Goal: Task Accomplishment & Management: Use online tool/utility

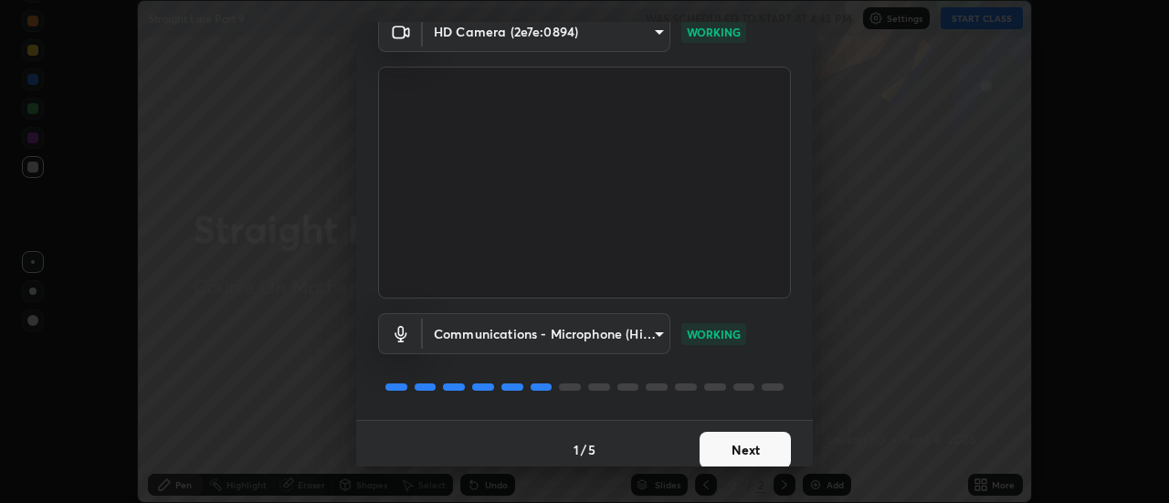
scroll to position [92, 0]
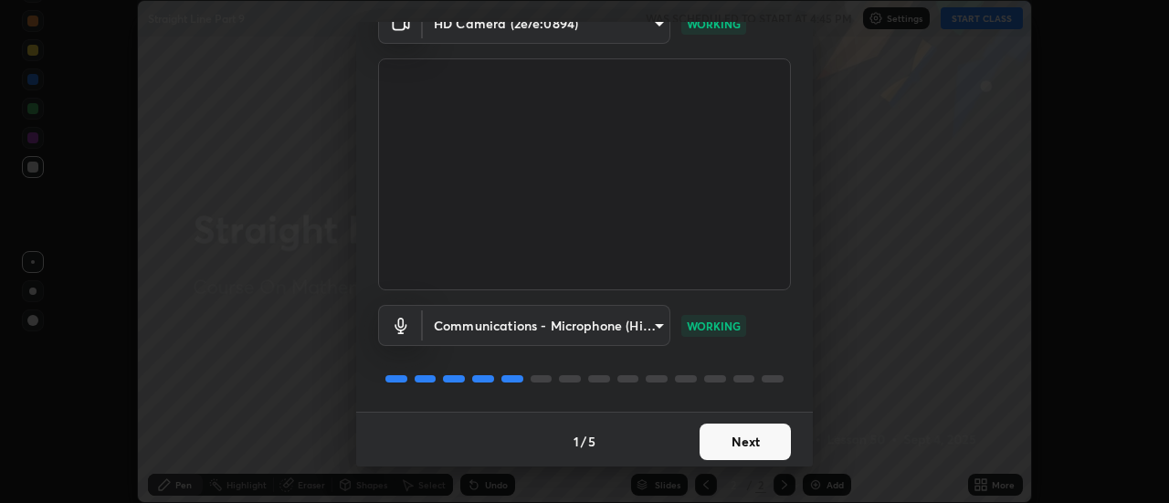
click at [746, 439] on button "Next" at bounding box center [745, 442] width 91 height 37
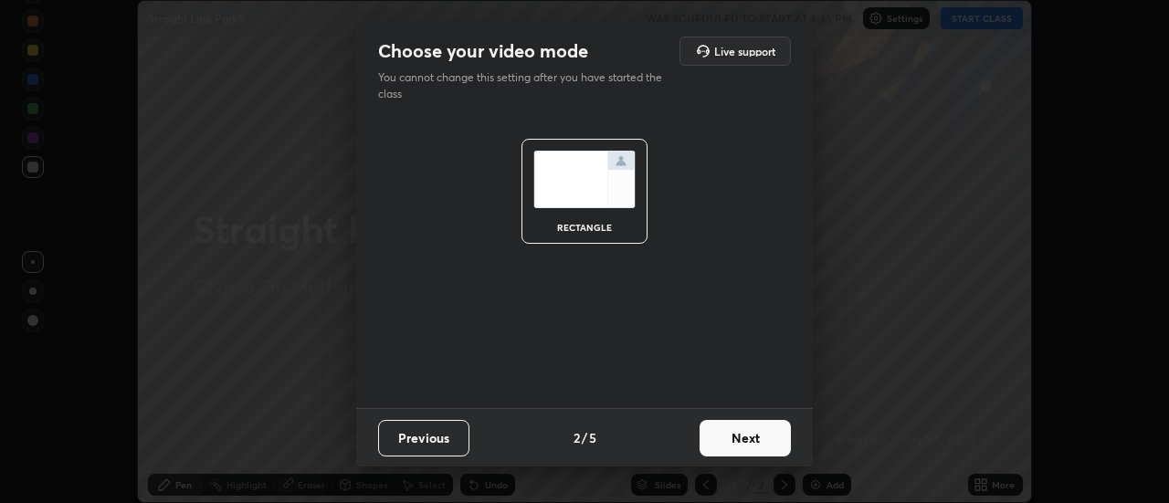
scroll to position [0, 0]
click at [442, 439] on button "Previous" at bounding box center [423, 438] width 91 height 37
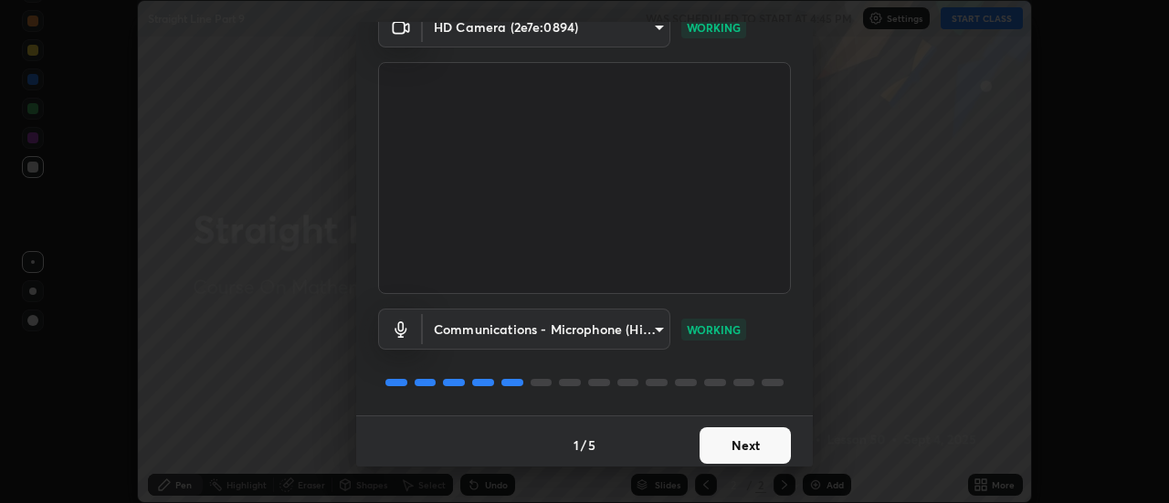
scroll to position [96, 0]
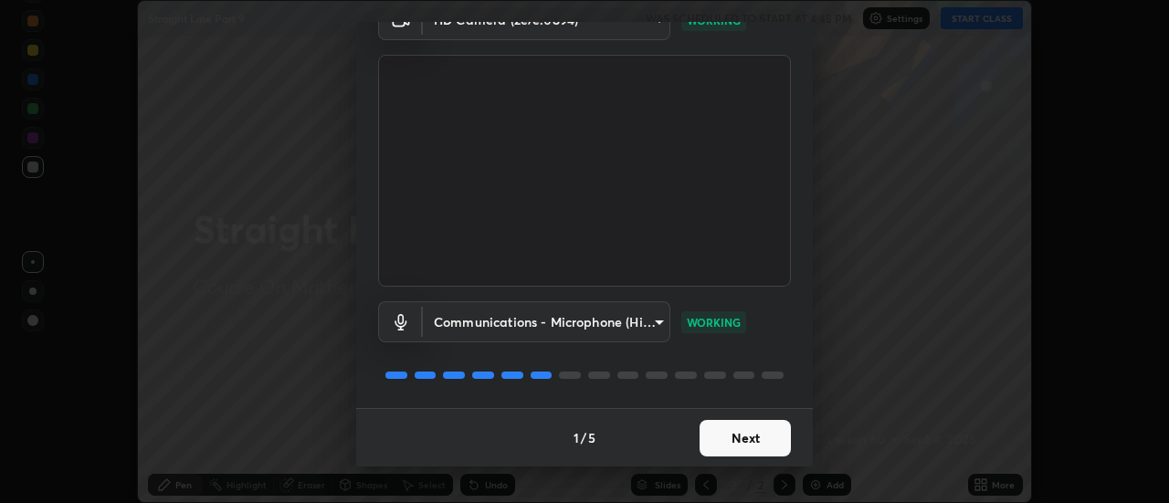
click at [756, 442] on button "Next" at bounding box center [745, 438] width 91 height 37
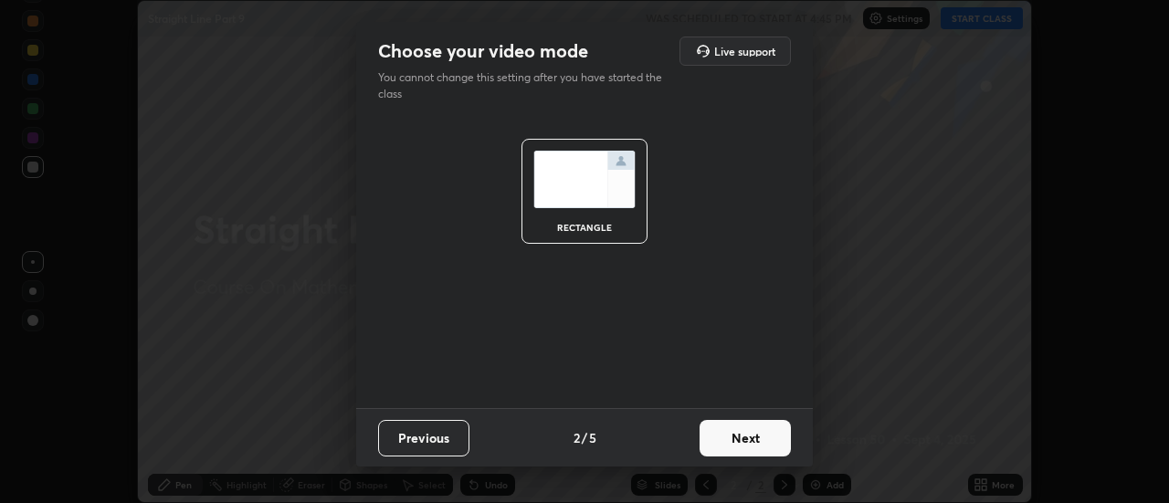
scroll to position [0, 0]
click at [755, 442] on button "Next" at bounding box center [745, 438] width 91 height 37
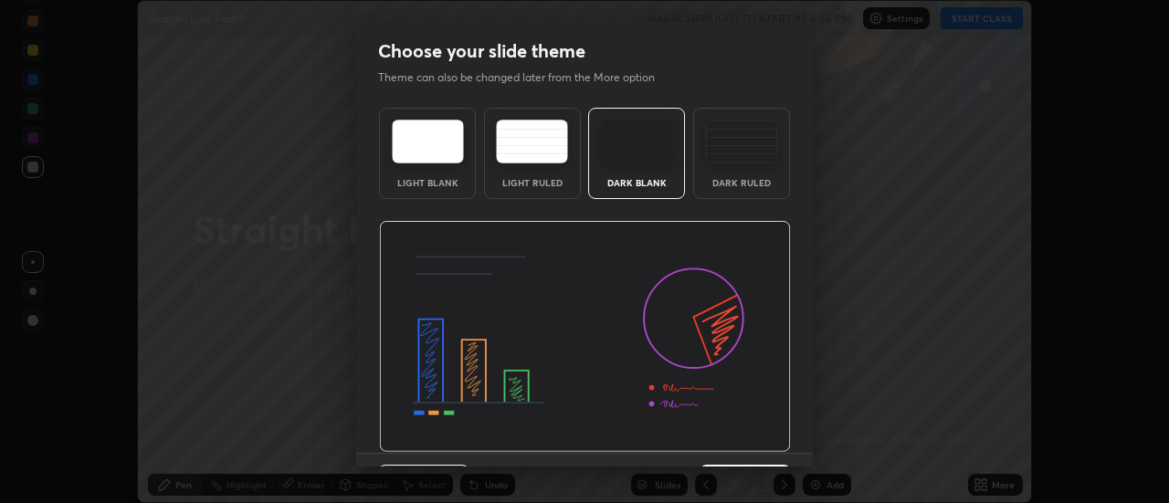
scroll to position [45, 0]
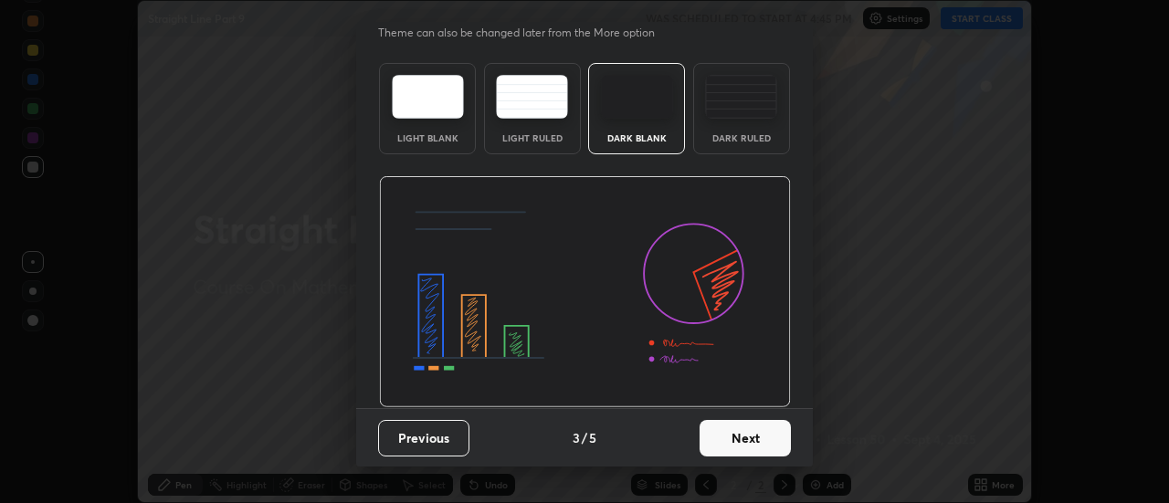
click at [754, 438] on button "Next" at bounding box center [745, 438] width 91 height 37
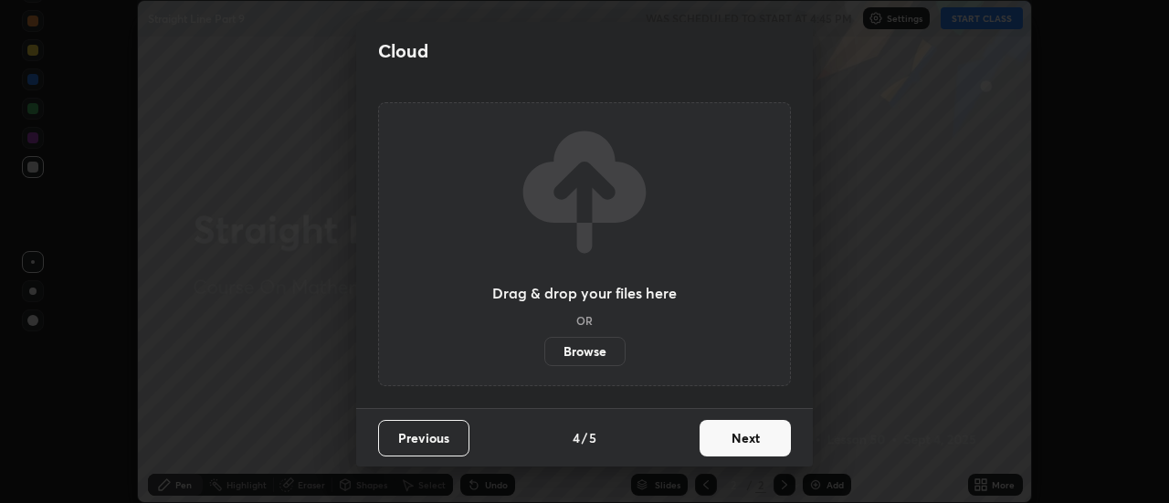
click at [753, 443] on button "Next" at bounding box center [745, 438] width 91 height 37
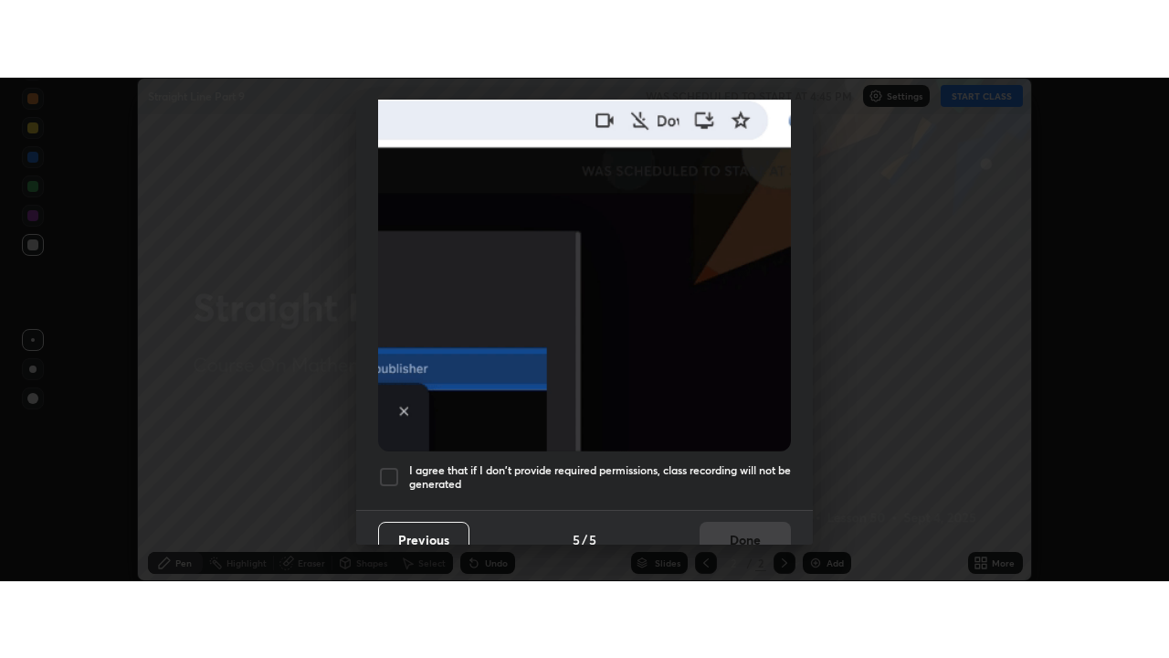
scroll to position [469, 0]
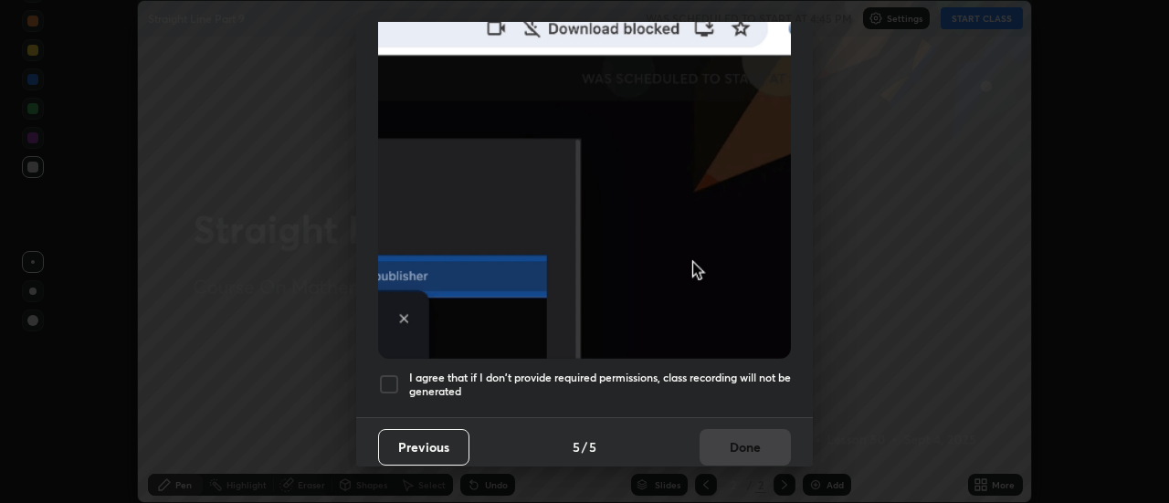
click at [391, 374] on div at bounding box center [389, 385] width 22 height 22
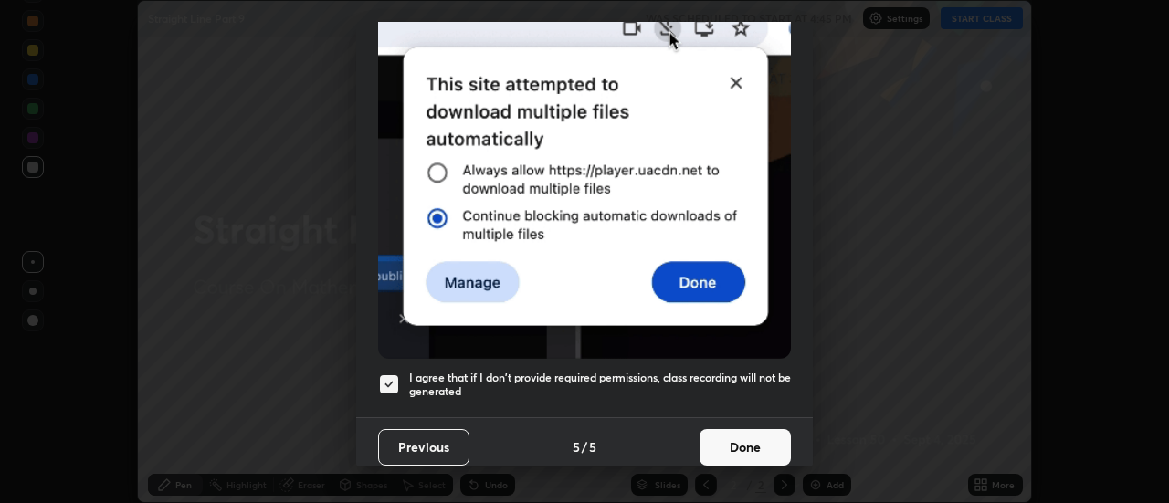
click at [726, 429] on button "Done" at bounding box center [745, 447] width 91 height 37
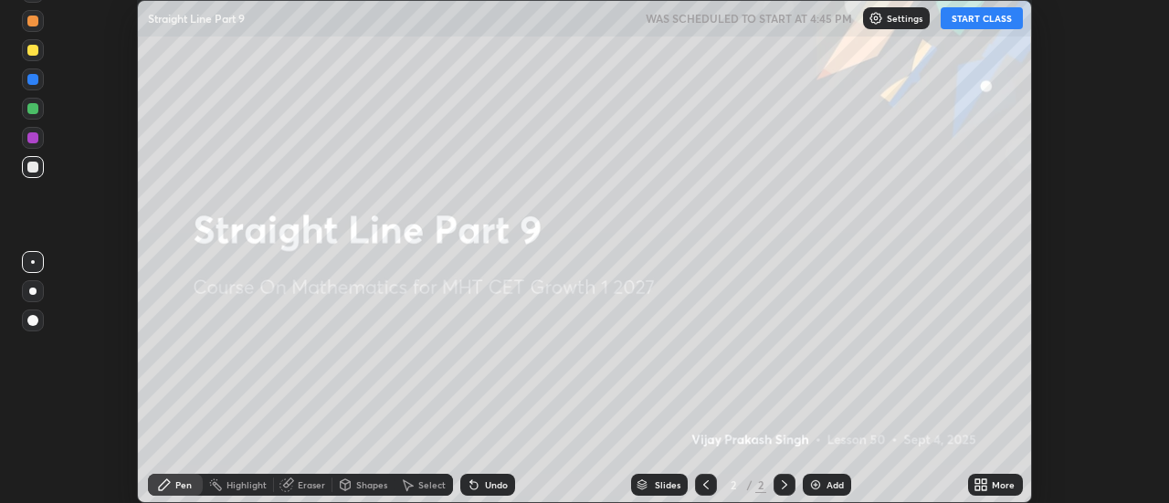
click at [817, 488] on img at bounding box center [815, 485] width 15 height 15
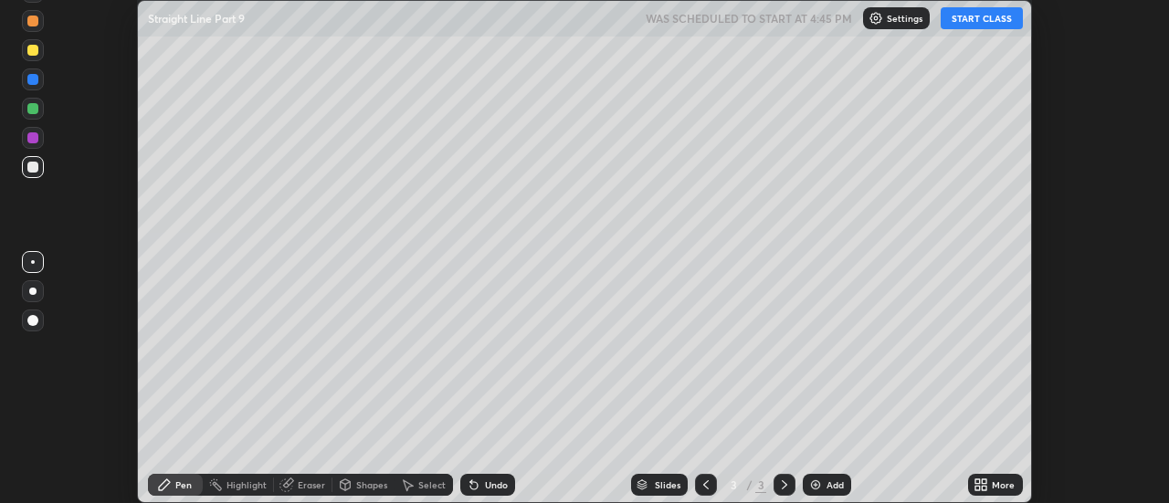
click at [980, 481] on icon at bounding box center [978, 482] width 5 height 5
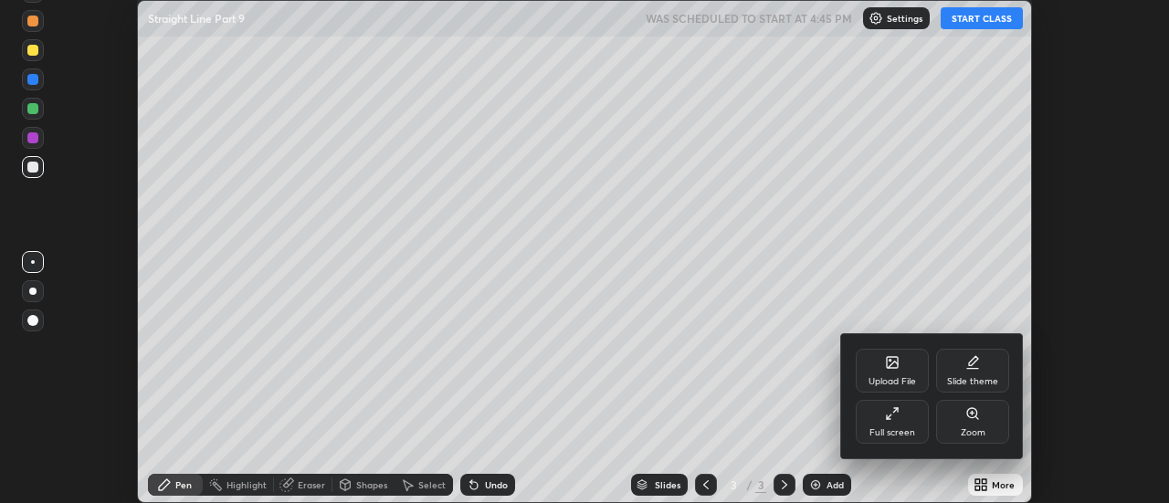
click at [895, 410] on icon at bounding box center [895, 410] width 5 height 5
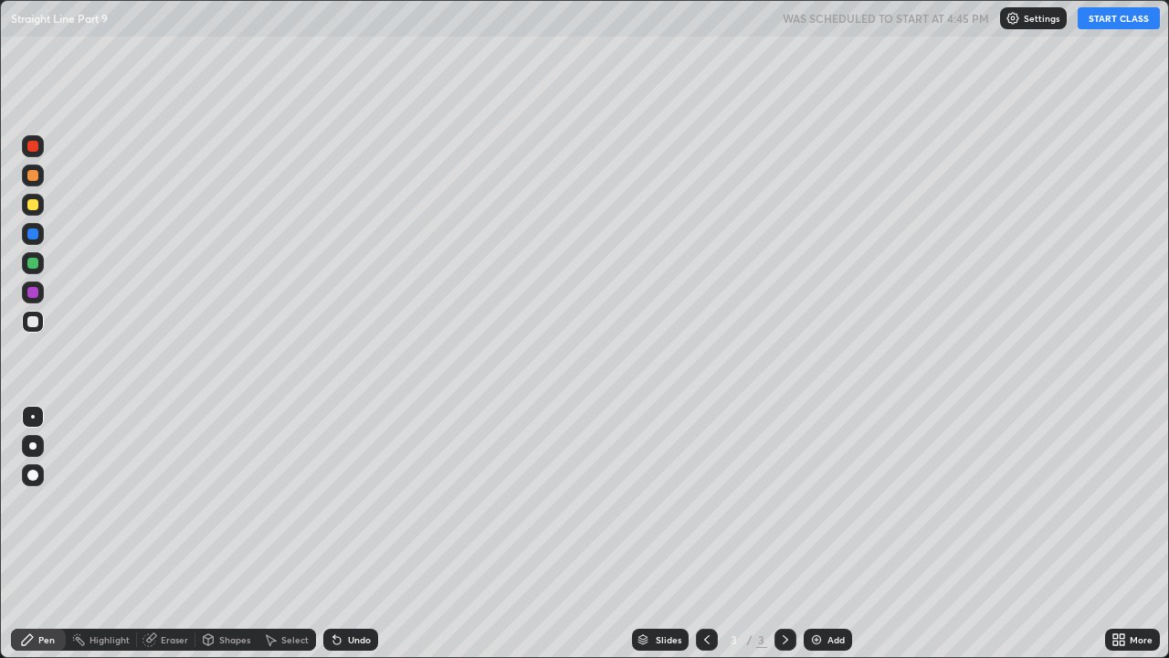
scroll to position [658, 1169]
click at [1108, 13] on button "START CLASS" at bounding box center [1119, 18] width 82 height 22
click at [813, 502] on img at bounding box center [816, 639] width 15 height 15
click at [34, 260] on div at bounding box center [32, 263] width 11 height 11
click at [34, 323] on div at bounding box center [32, 321] width 11 height 11
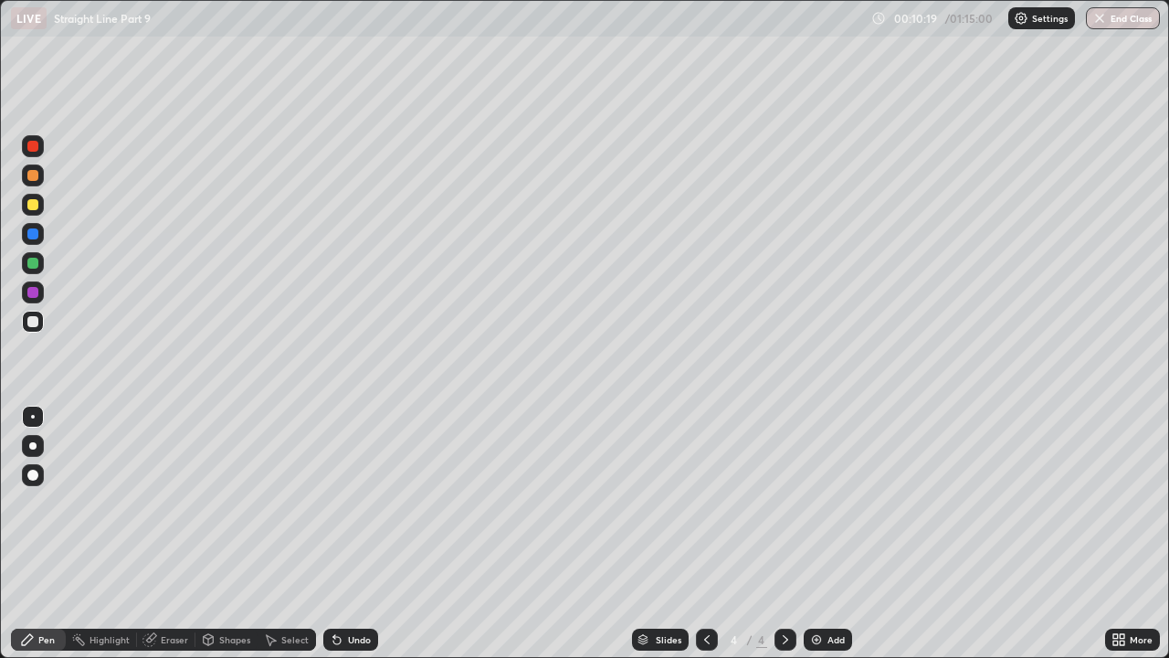
click at [165, 502] on div "Eraser" at bounding box center [174, 639] width 27 height 9
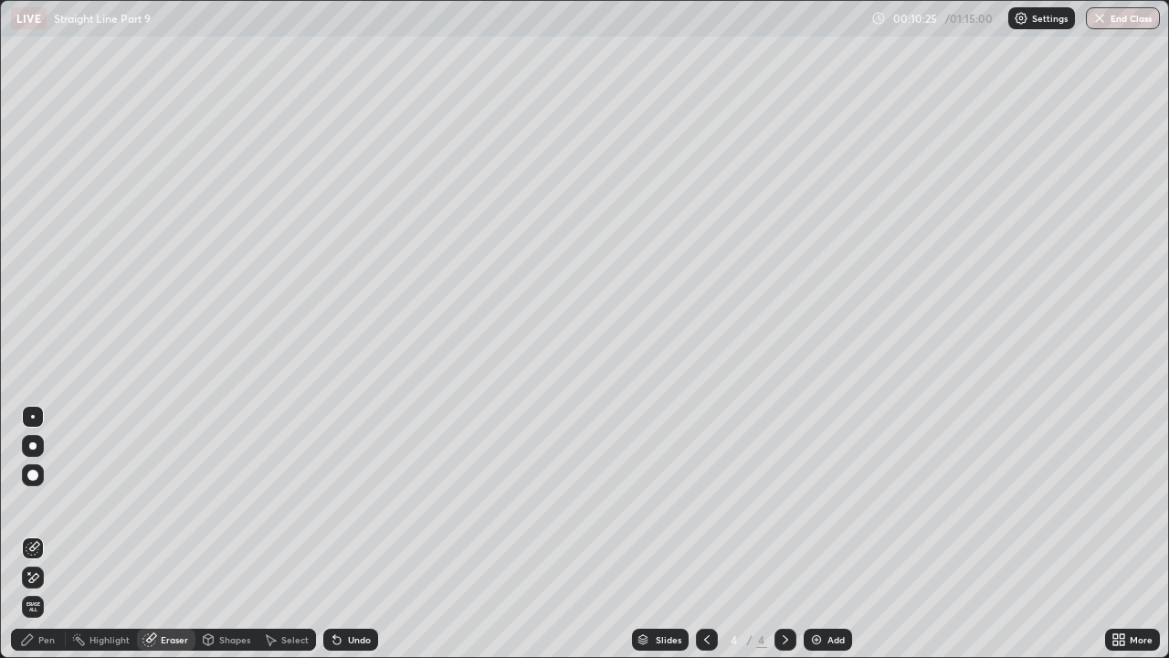
click at [48, 502] on div "Pen" at bounding box center [46, 639] width 16 height 9
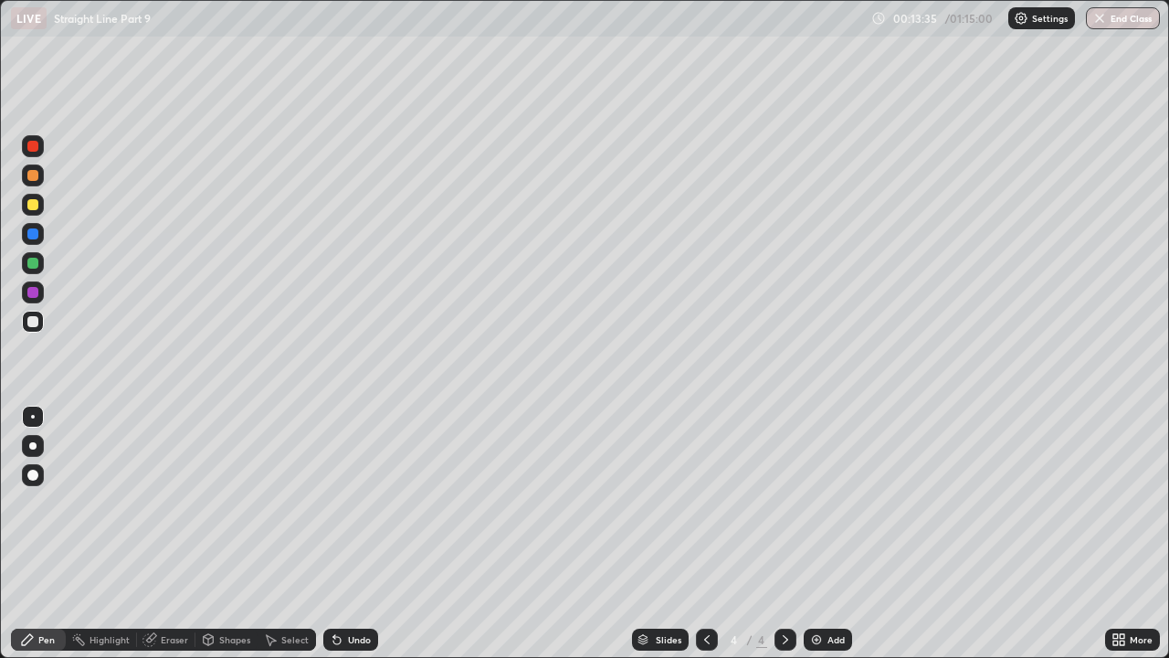
click at [31, 296] on div at bounding box center [32, 292] width 11 height 11
click at [35, 292] on div at bounding box center [32, 292] width 11 height 11
click at [32, 416] on div at bounding box center [33, 417] width 4 height 4
click at [786, 502] on icon at bounding box center [785, 639] width 15 height 15
click at [815, 502] on img at bounding box center [816, 639] width 15 height 15
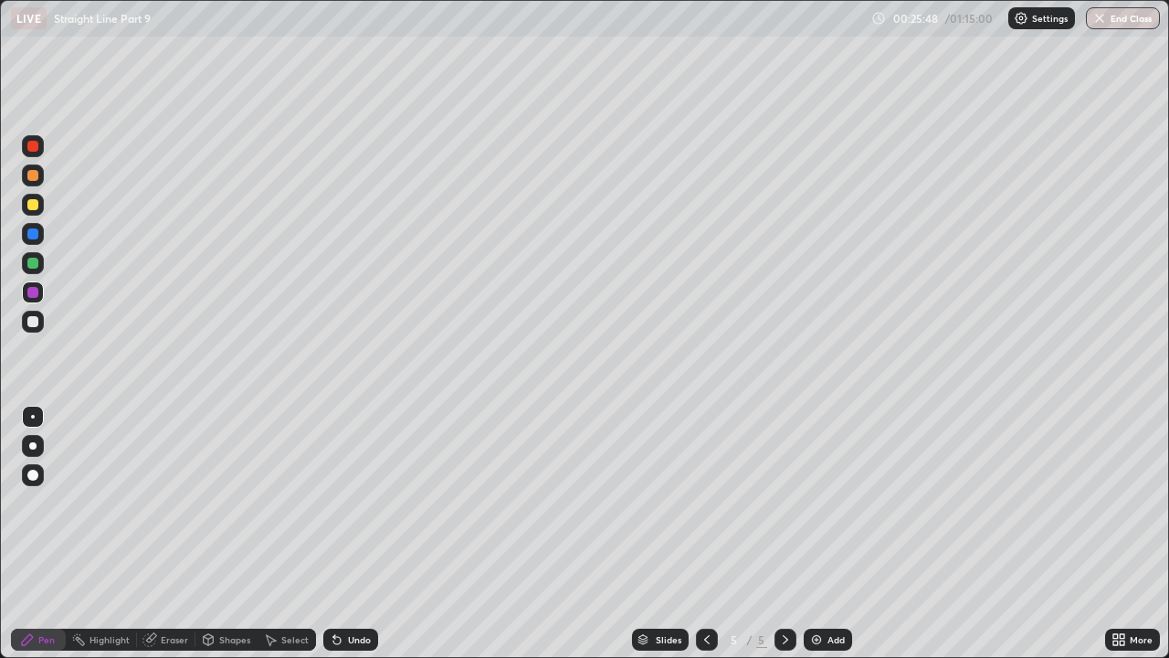
click at [29, 471] on div at bounding box center [32, 475] width 11 height 11
click at [164, 502] on div "Eraser" at bounding box center [174, 639] width 27 height 9
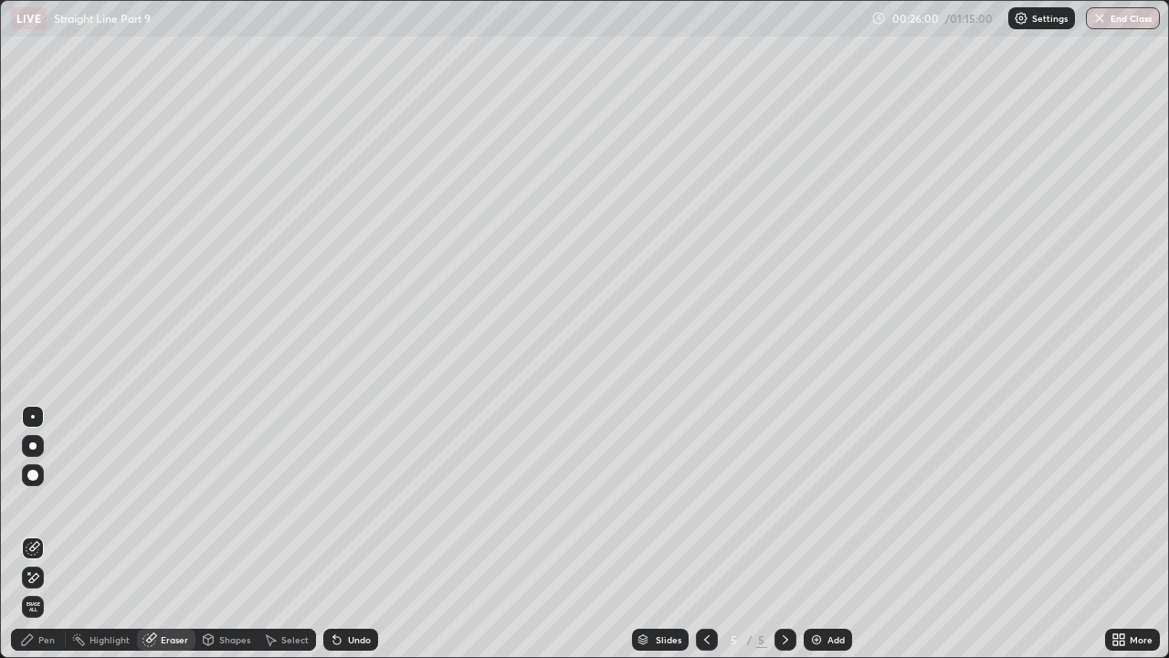
click at [34, 502] on icon at bounding box center [33, 548] width 15 height 15
click at [29, 502] on icon at bounding box center [29, 573] width 2 height 2
click at [33, 502] on icon at bounding box center [34, 577] width 10 height 9
click at [30, 502] on icon at bounding box center [27, 639] width 15 height 15
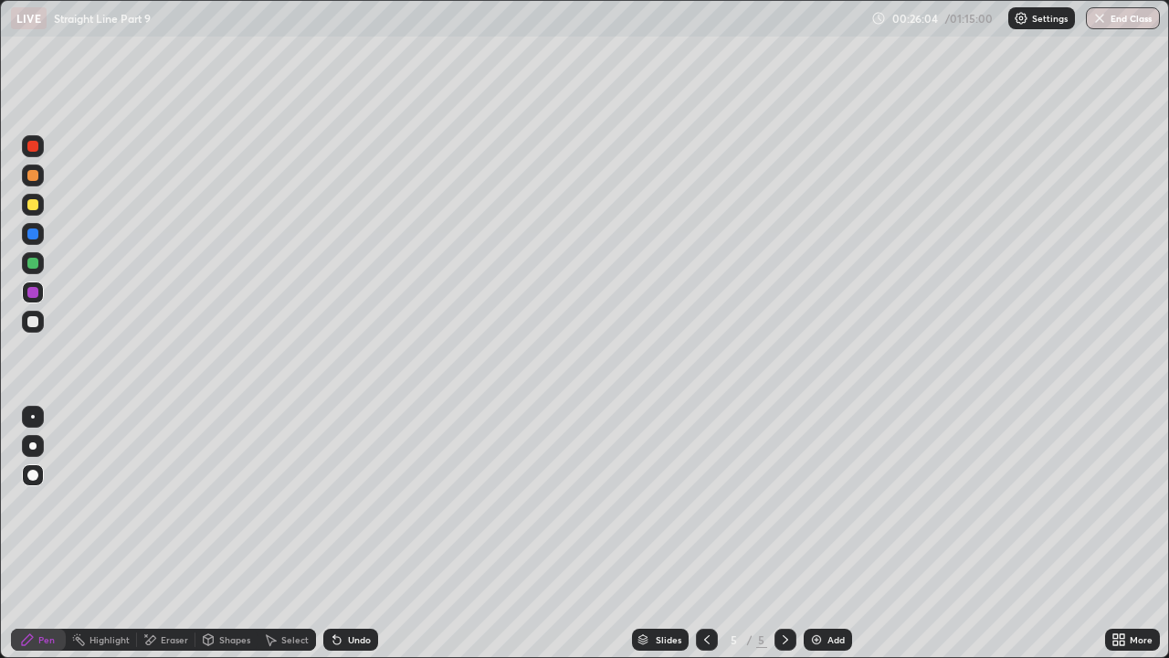
click at [33, 417] on div at bounding box center [33, 417] width 4 height 4
click at [30, 319] on div at bounding box center [32, 321] width 11 height 11
click at [820, 502] on img at bounding box center [816, 639] width 15 height 15
click at [169, 502] on div "Eraser" at bounding box center [174, 639] width 27 height 9
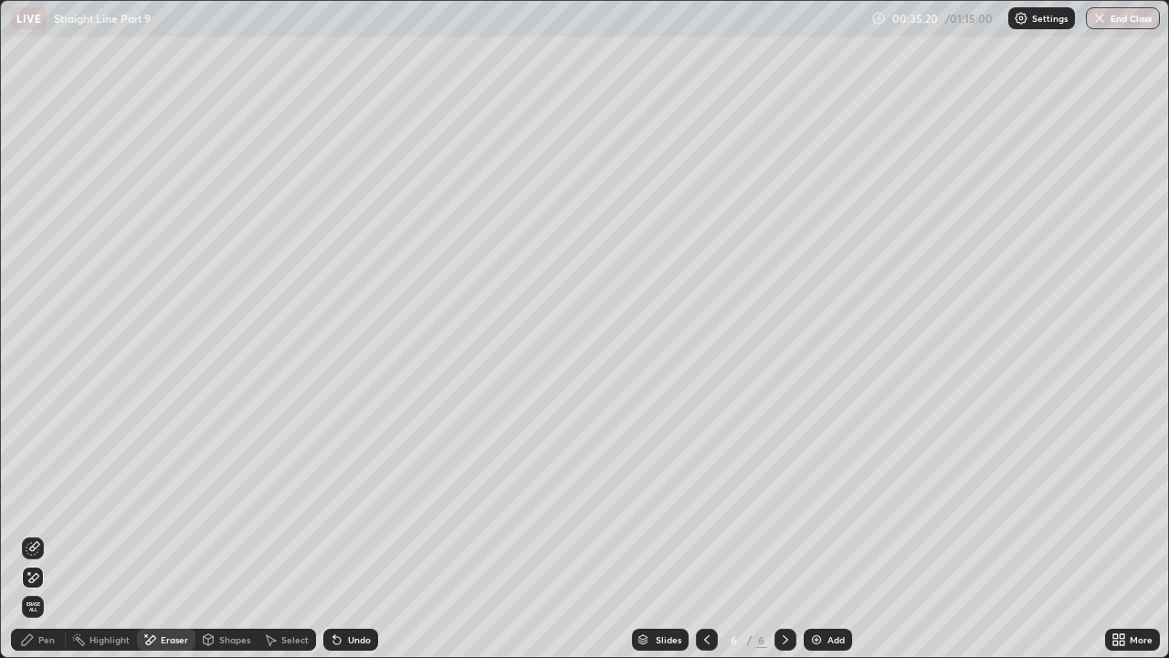
click at [53, 502] on div "Pen" at bounding box center [46, 639] width 16 height 9
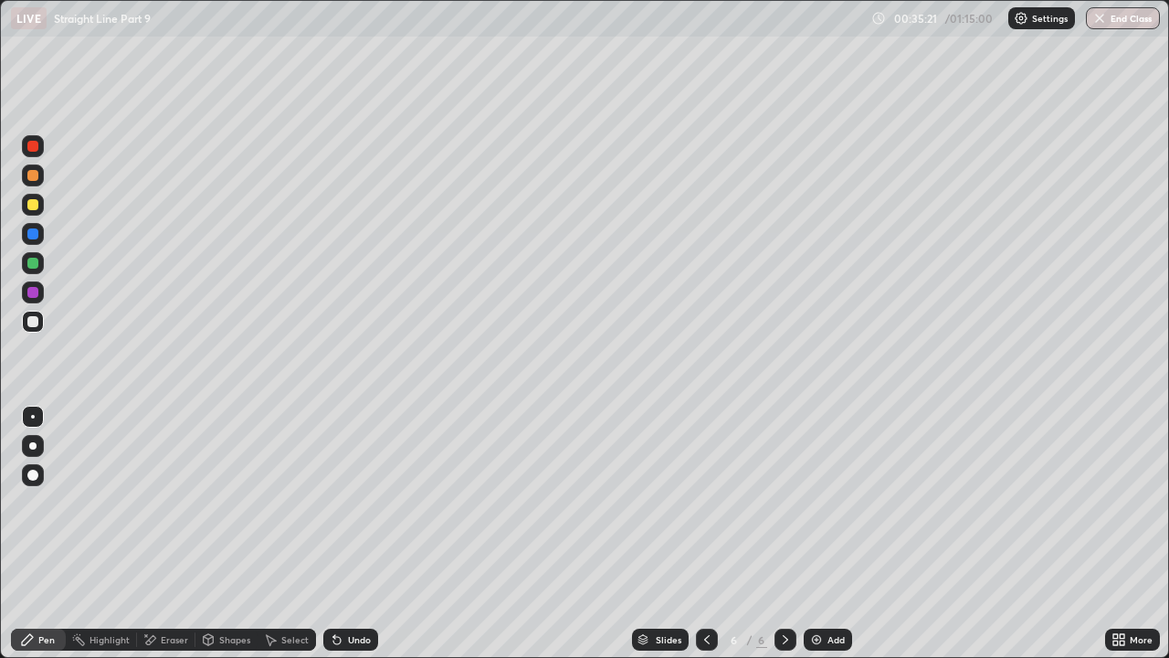
click at [167, 502] on div "Eraser" at bounding box center [166, 640] width 58 height 22
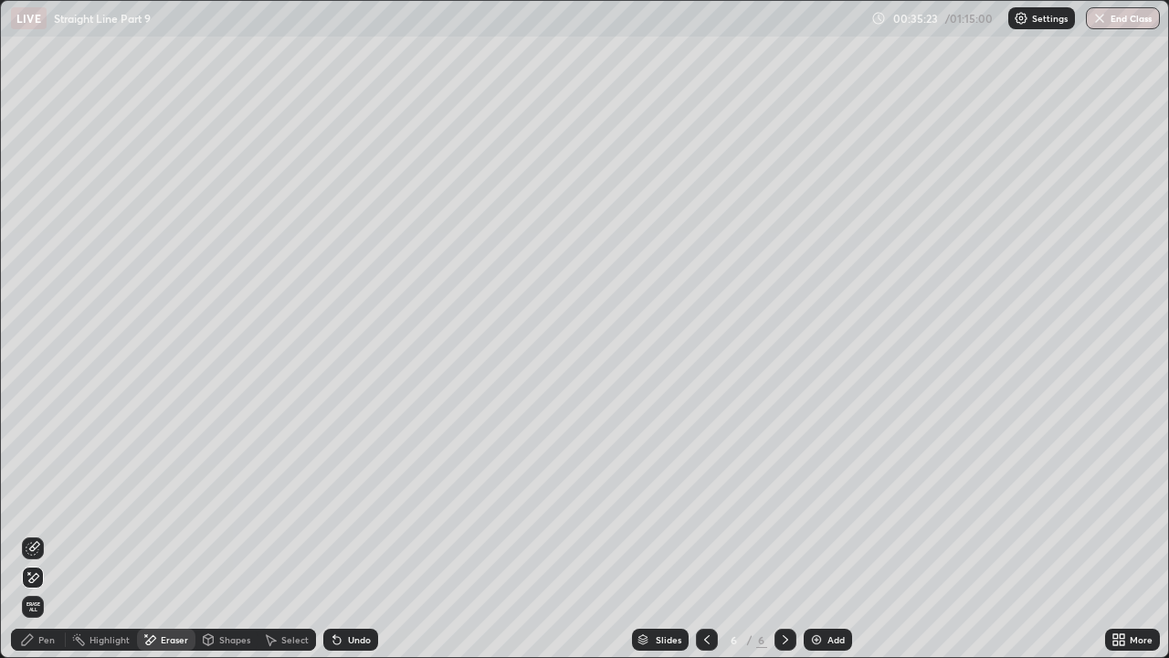
click at [47, 502] on div "Pen" at bounding box center [46, 639] width 16 height 9
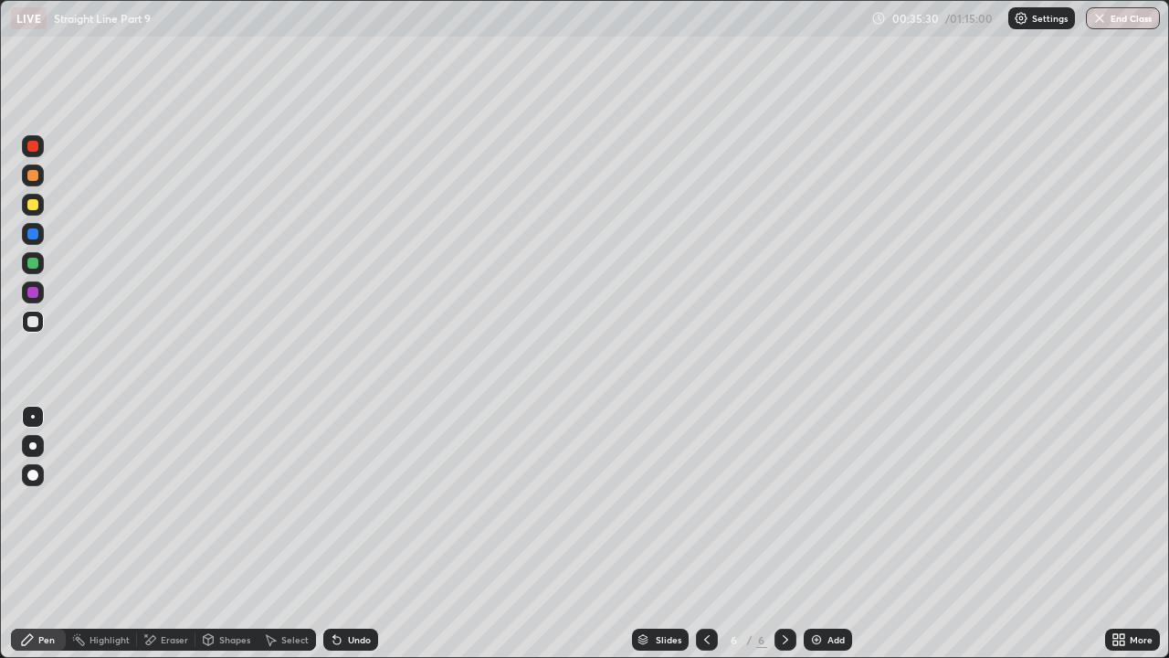
click at [108, 502] on div "Highlight" at bounding box center [110, 639] width 40 height 9
click at [176, 502] on div "Eraser" at bounding box center [174, 639] width 27 height 9
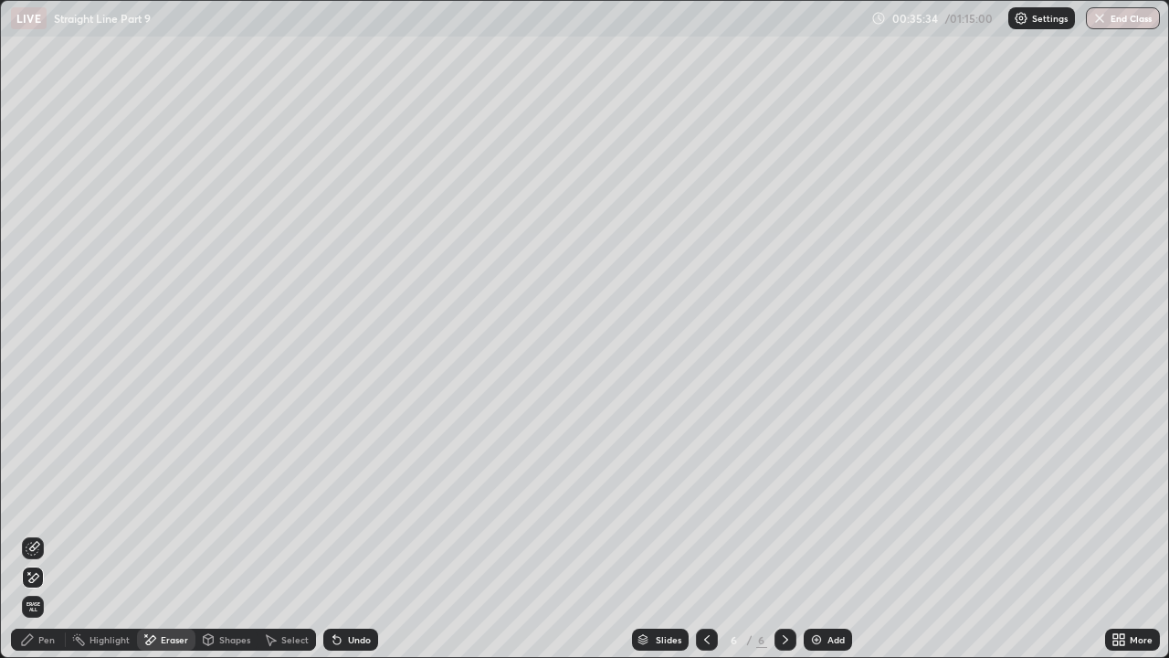
click at [163, 502] on div "Eraser" at bounding box center [166, 640] width 58 height 22
click at [161, 502] on div "Eraser" at bounding box center [174, 639] width 27 height 9
click at [36, 502] on icon at bounding box center [34, 546] width 10 height 9
click at [49, 502] on div "Pen" at bounding box center [46, 639] width 16 height 9
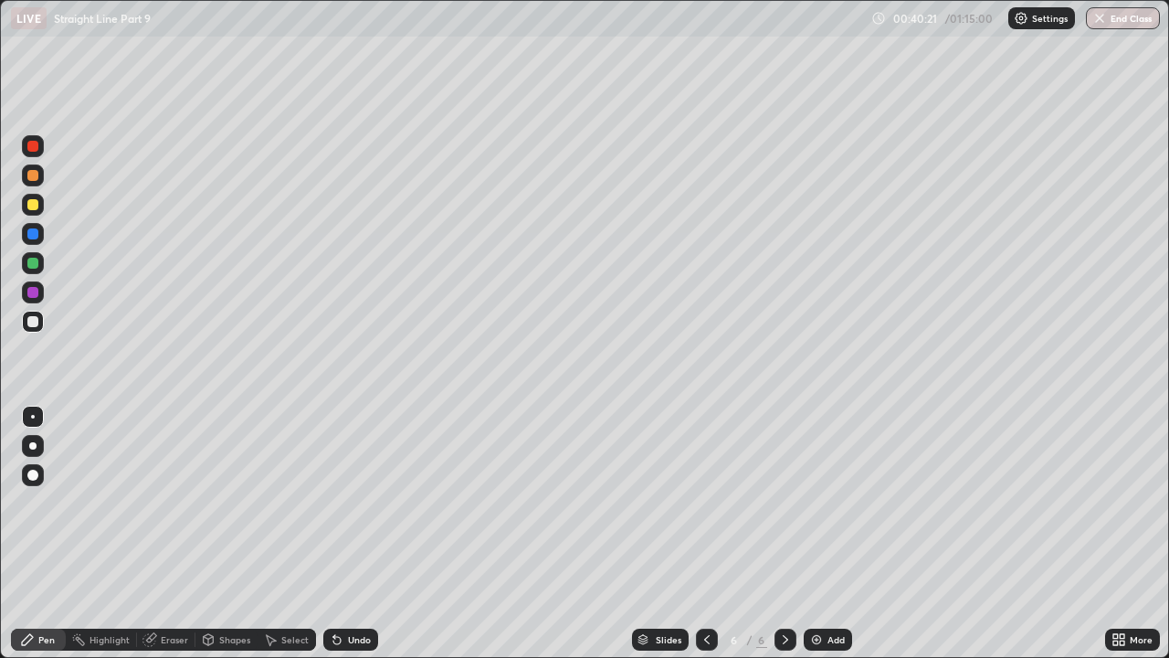
click at [815, 502] on img at bounding box center [816, 639] width 15 height 15
click at [703, 502] on icon at bounding box center [707, 639] width 15 height 15
click at [793, 502] on div at bounding box center [786, 640] width 22 height 22
click at [170, 502] on div "Eraser" at bounding box center [166, 640] width 58 height 22
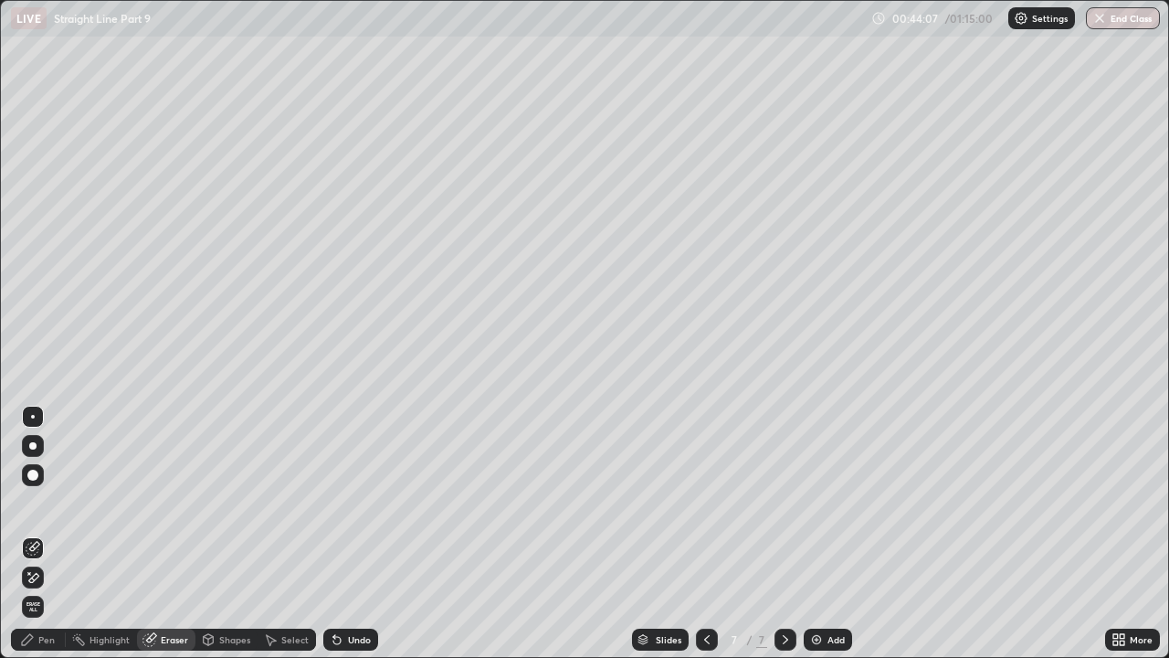
click at [54, 502] on div "Pen" at bounding box center [46, 639] width 16 height 9
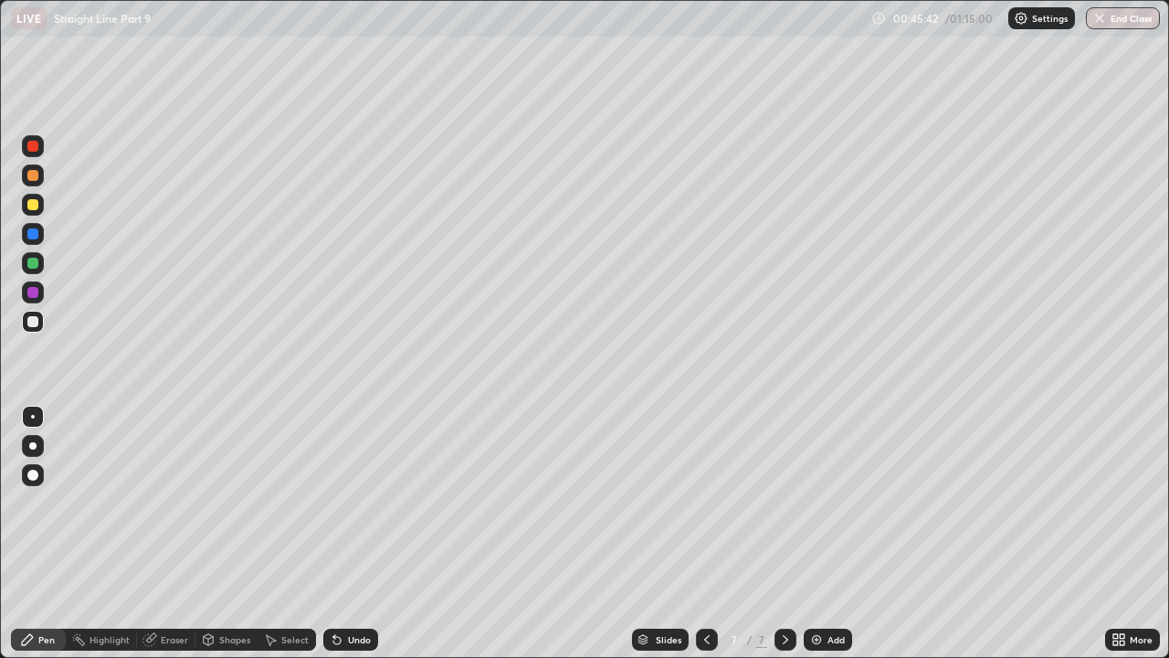
click at [174, 502] on div "Eraser" at bounding box center [174, 639] width 27 height 9
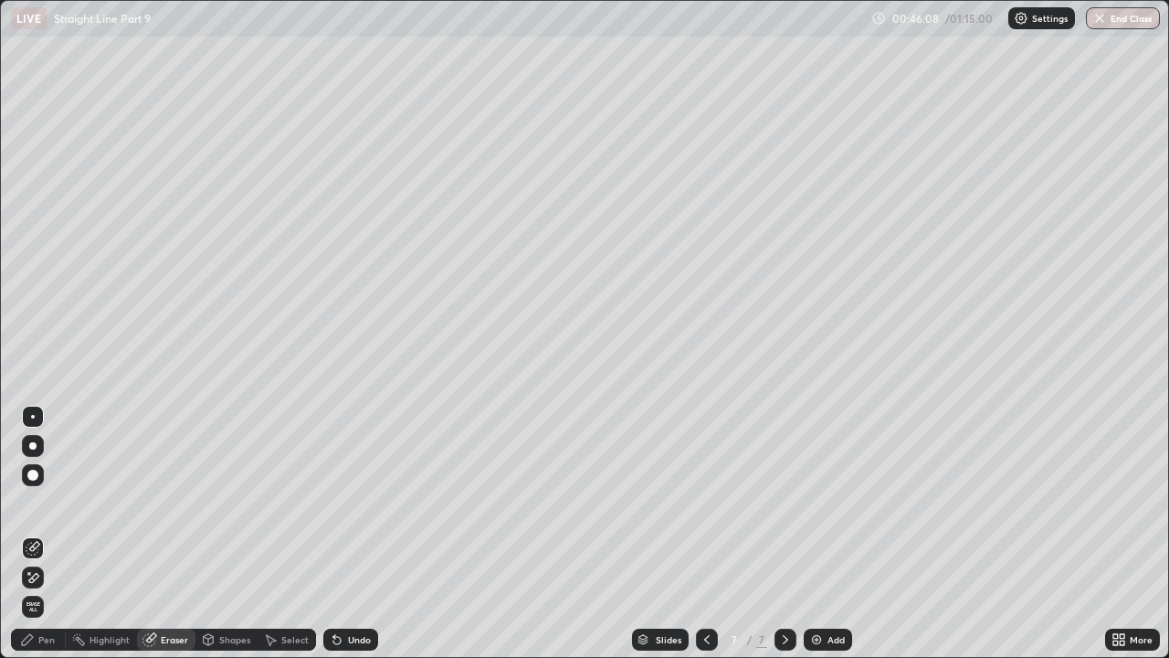
click at [52, 502] on div "Pen" at bounding box center [46, 639] width 16 height 9
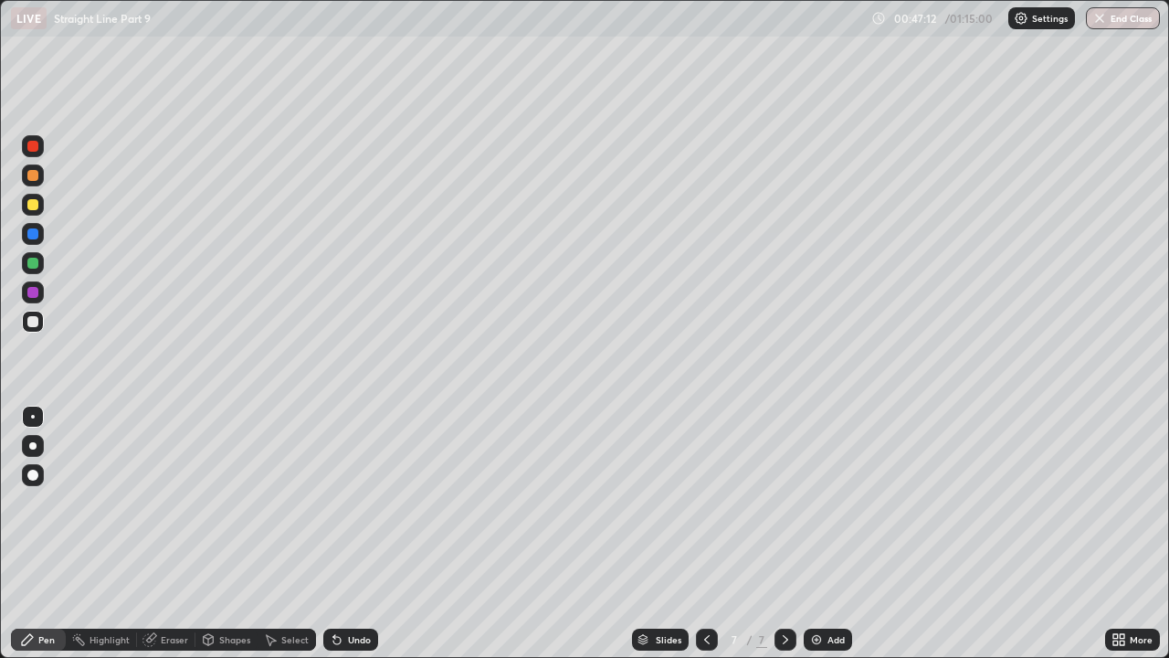
click at [108, 502] on div "Highlight" at bounding box center [110, 639] width 40 height 9
click at [73, 502] on circle at bounding box center [73, 638] width 2 height 2
click at [52, 502] on div "Pen" at bounding box center [46, 639] width 16 height 9
click at [166, 502] on div "Eraser" at bounding box center [174, 639] width 27 height 9
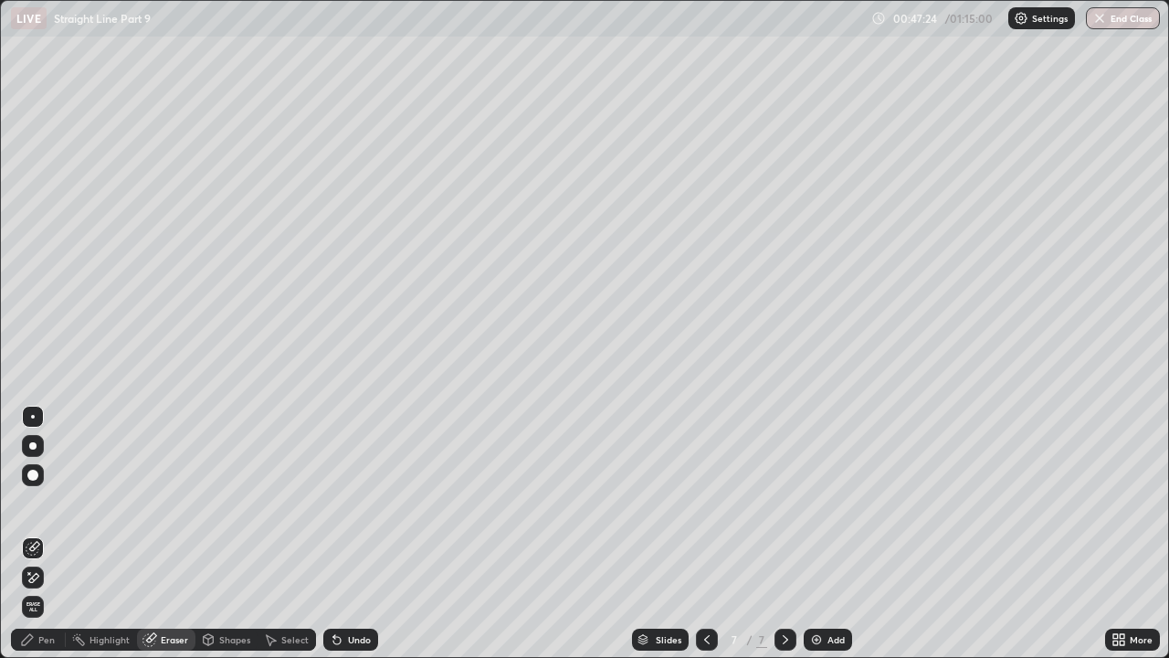
click at [52, 502] on div "Pen" at bounding box center [46, 639] width 16 height 9
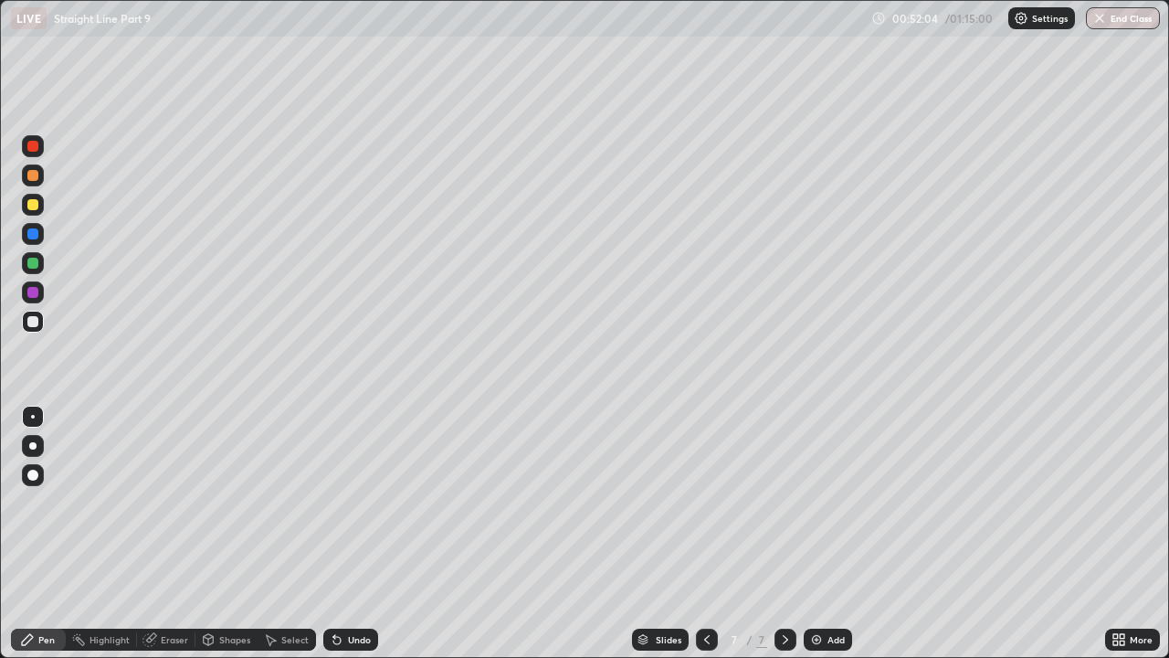
click at [166, 502] on div "Eraser" at bounding box center [174, 639] width 27 height 9
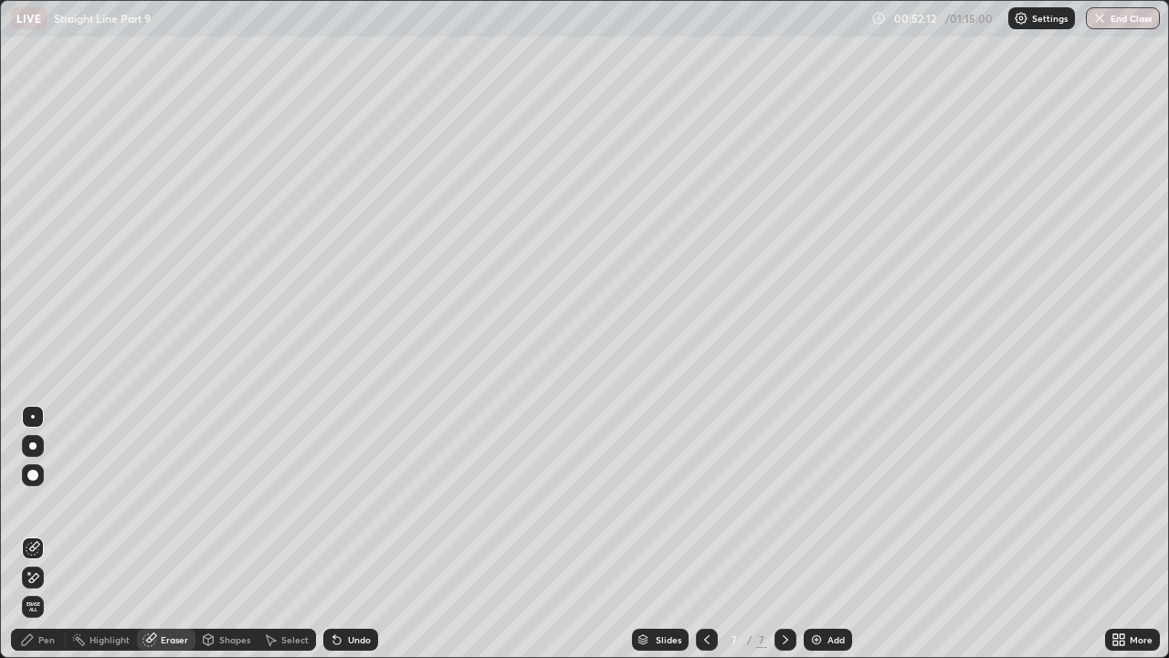
click at [48, 502] on div "Pen" at bounding box center [46, 639] width 16 height 9
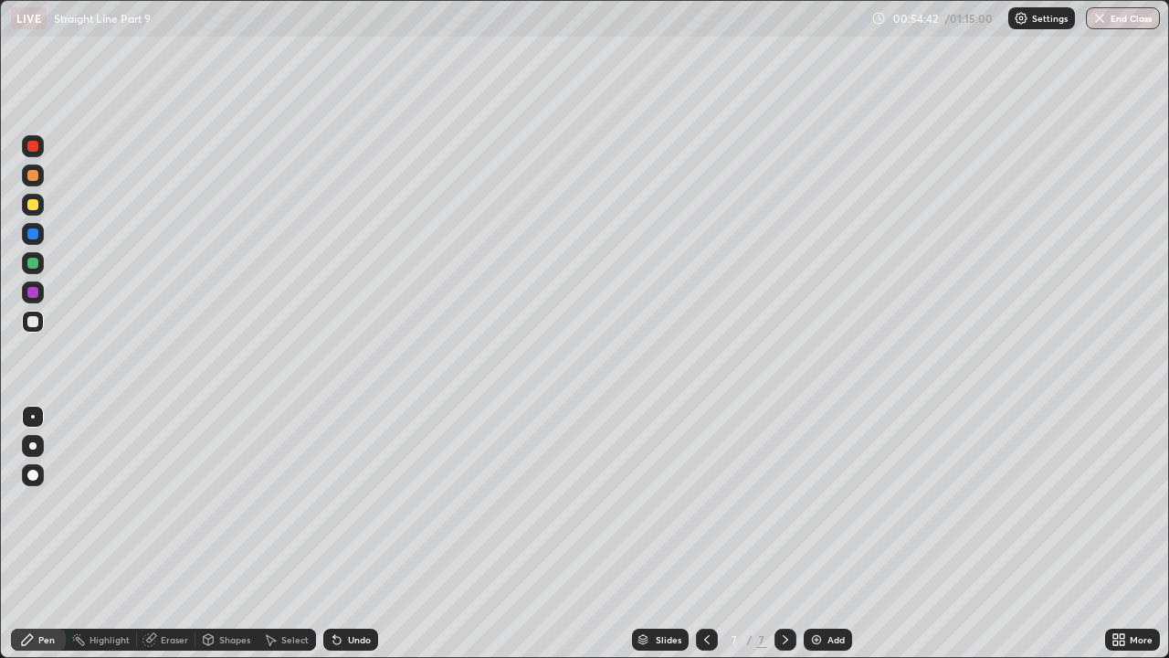
click at [815, 502] on img at bounding box center [816, 639] width 15 height 15
click at [173, 502] on div "Eraser" at bounding box center [174, 639] width 27 height 9
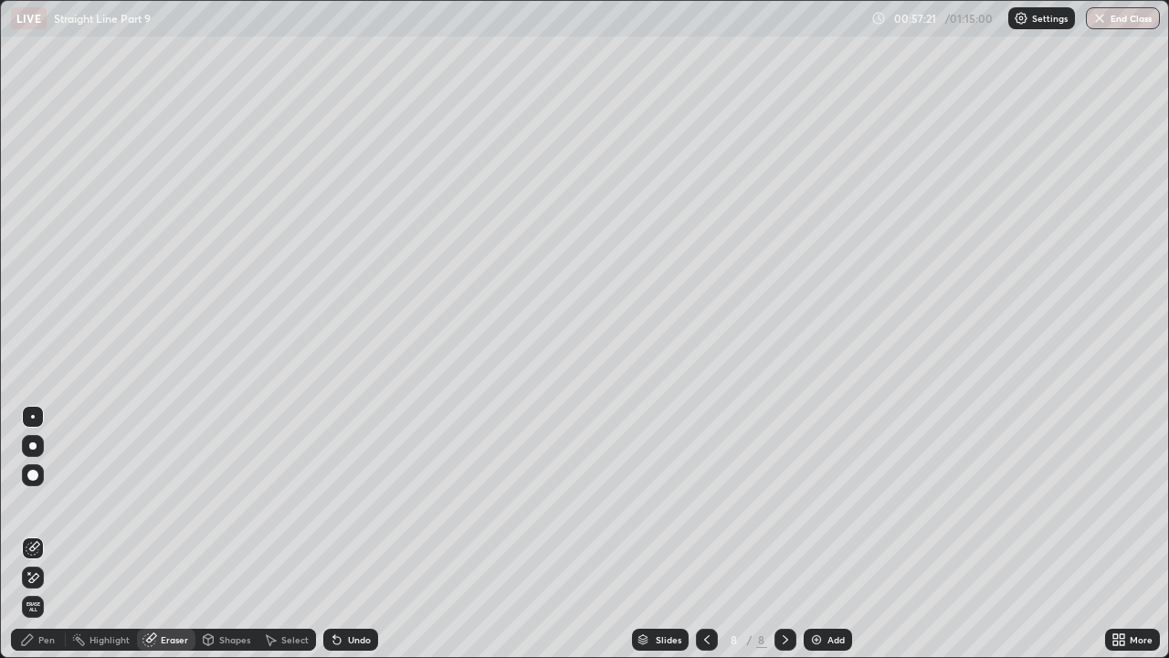
click at [53, 502] on div "Pen" at bounding box center [46, 639] width 16 height 9
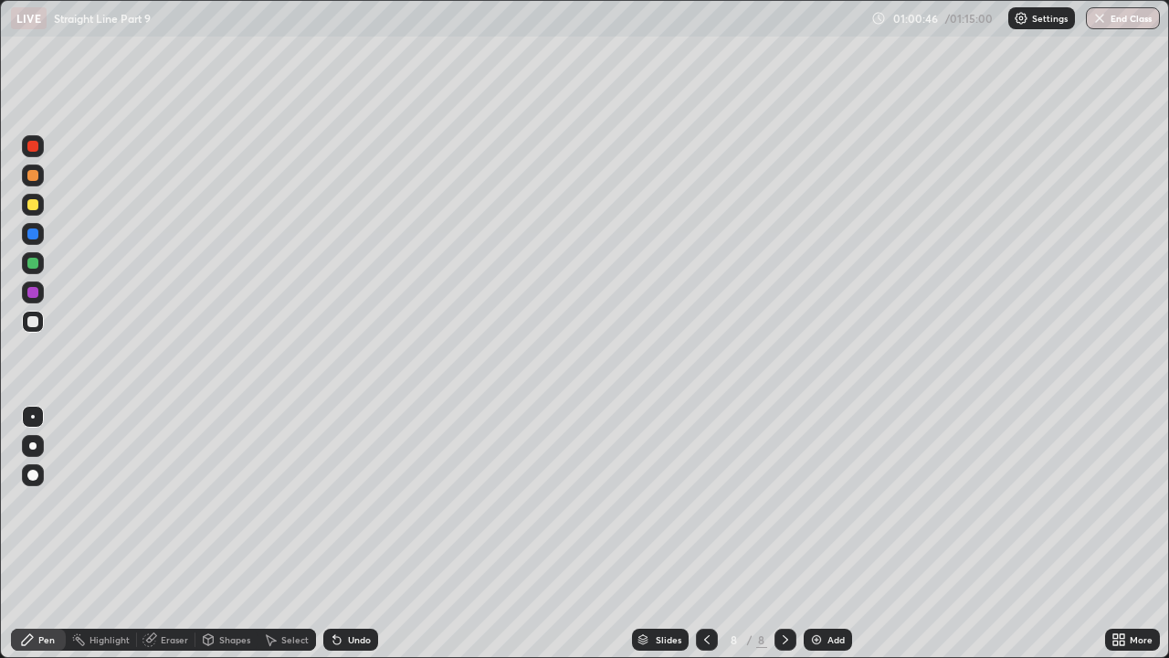
click at [31, 296] on div at bounding box center [32, 292] width 11 height 11
click at [171, 502] on div "Eraser" at bounding box center [174, 639] width 27 height 9
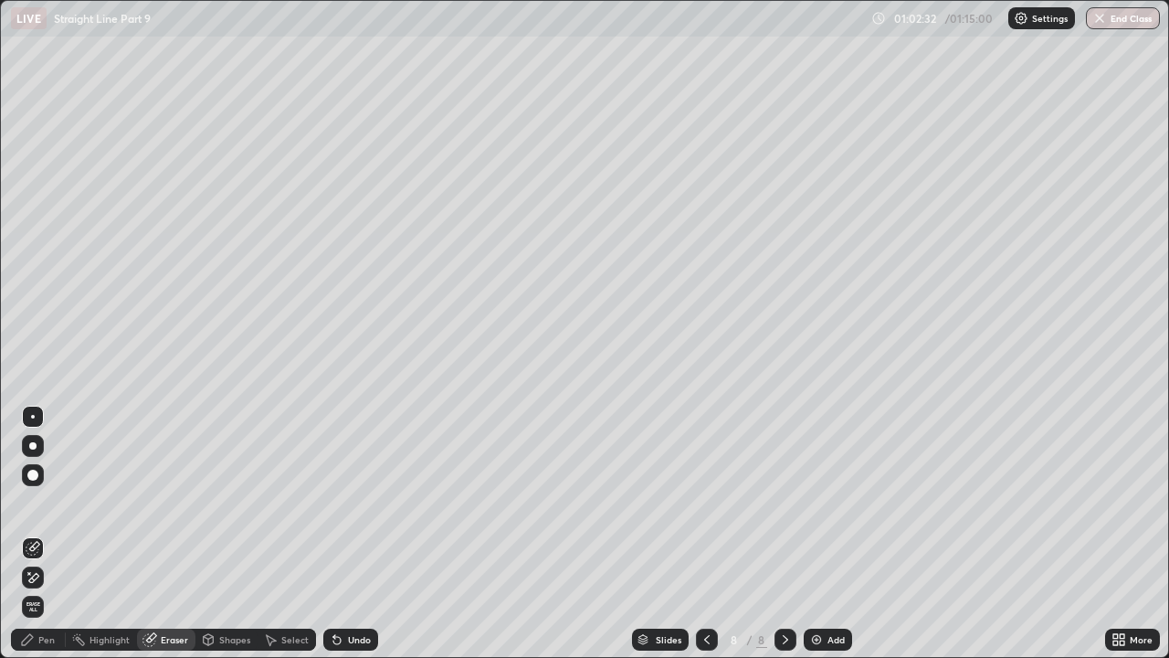
click at [46, 502] on div "Pen" at bounding box center [46, 639] width 16 height 9
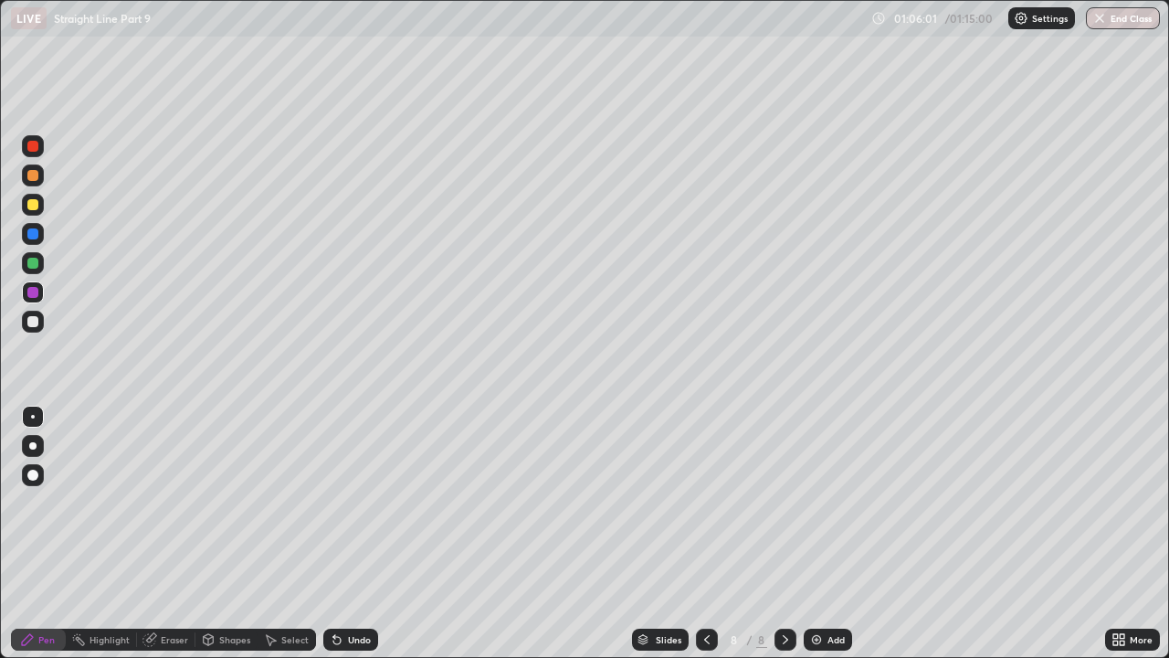
click at [1100, 20] on img "button" at bounding box center [1100, 18] width 15 height 15
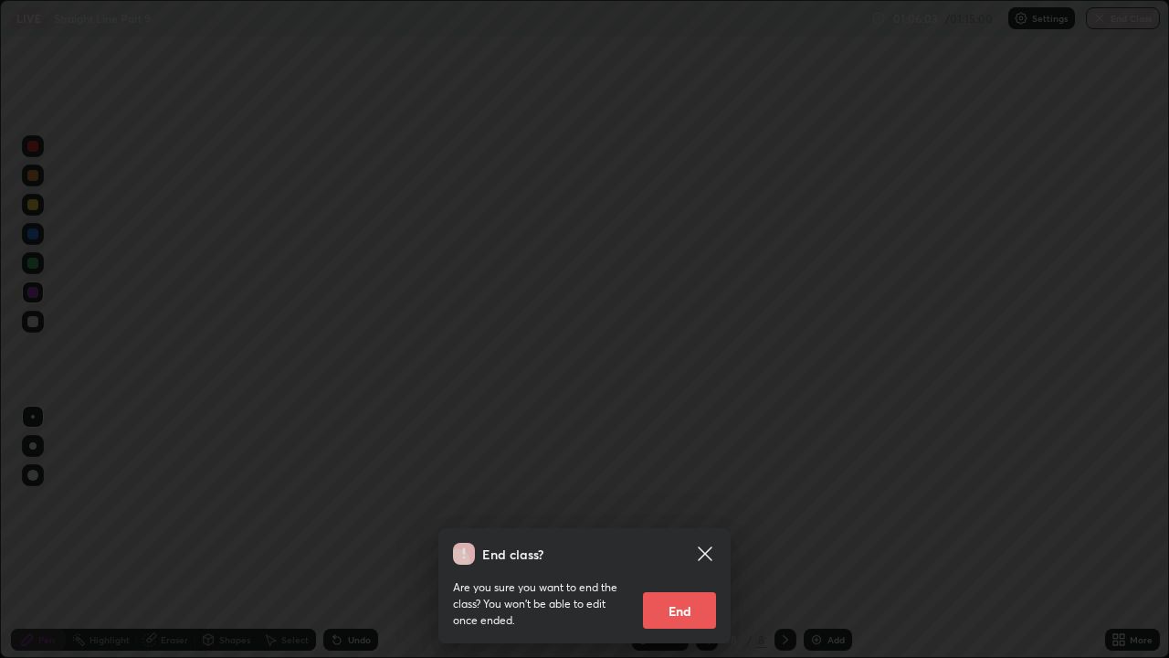
click at [703, 502] on button "End" at bounding box center [679, 610] width 73 height 37
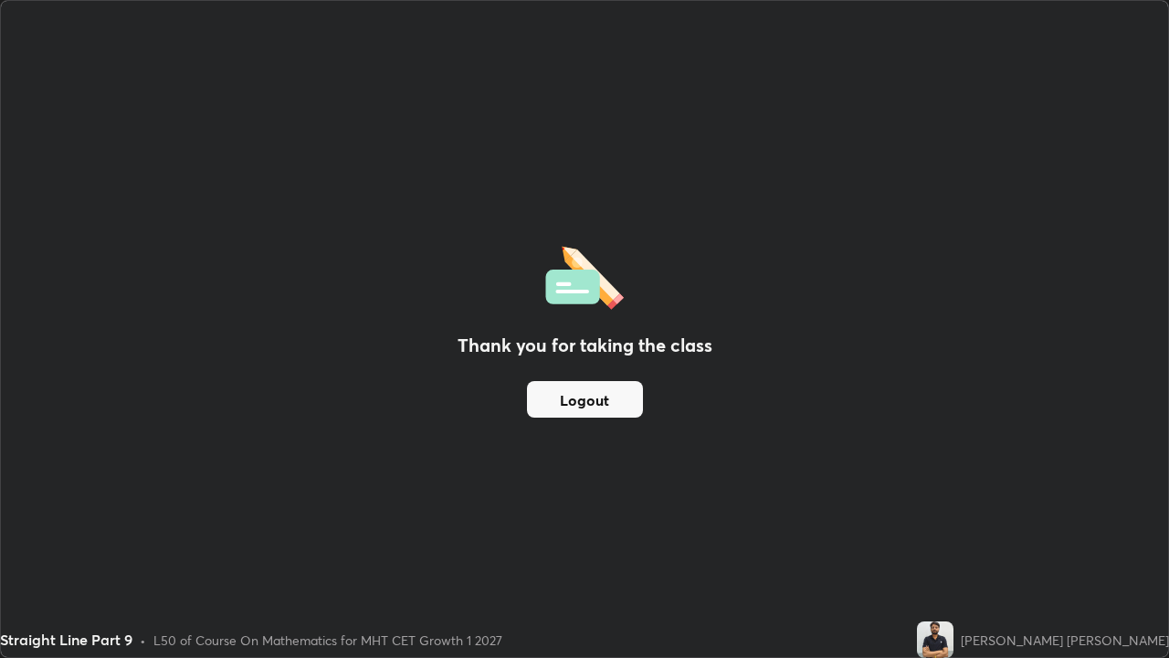
click at [613, 397] on button "Logout" at bounding box center [585, 399] width 116 height 37
